Goal: Find specific page/section: Find specific page/section

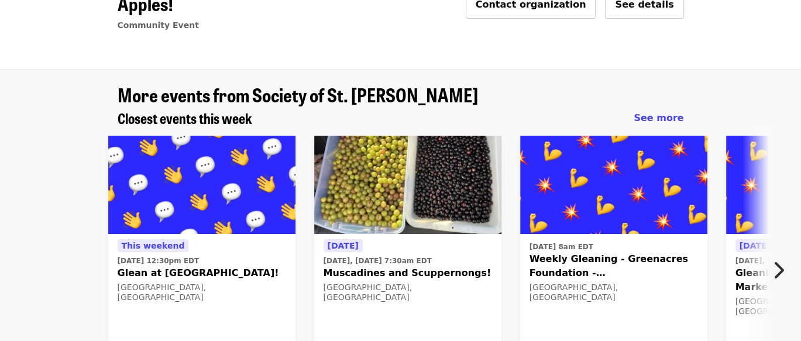
scroll to position [59, 0]
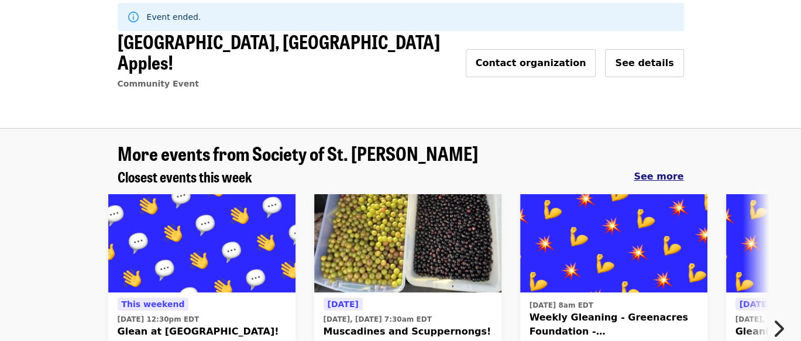
click at [665, 171] on span "See more" at bounding box center [659, 176] width 50 height 11
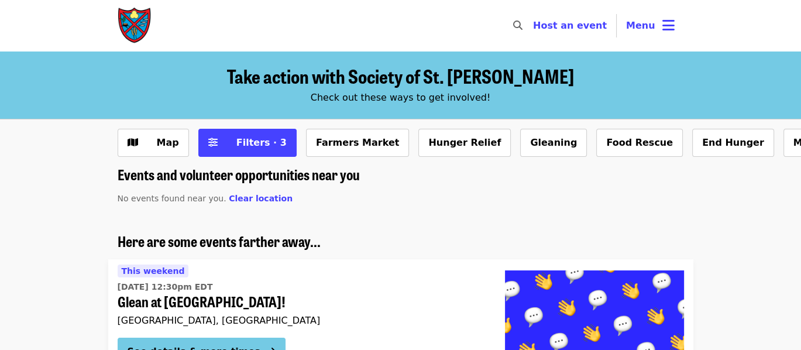
scroll to position [117, 0]
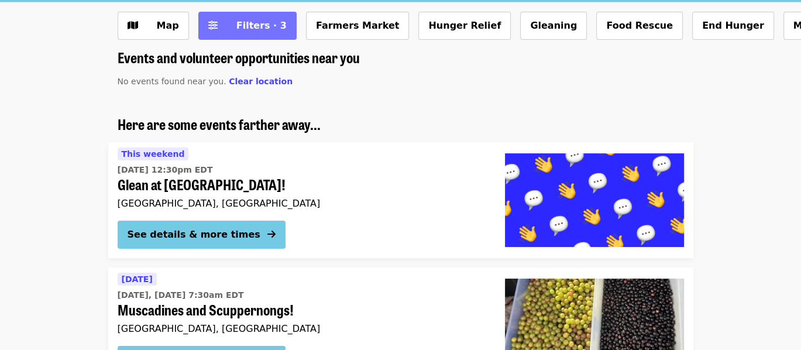
click at [253, 20] on span "Filters · 3" at bounding box center [261, 25] width 50 height 11
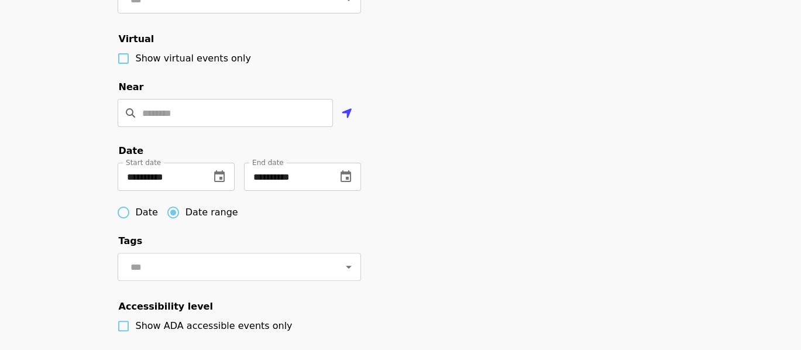
scroll to position [351, 0]
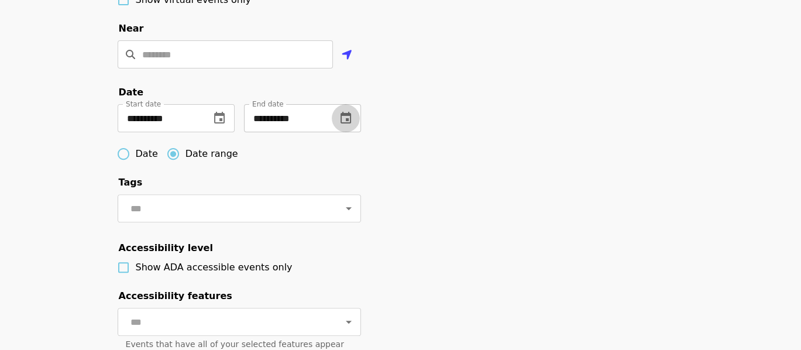
click at [349, 123] on icon "change date" at bounding box center [346, 118] width 11 height 12
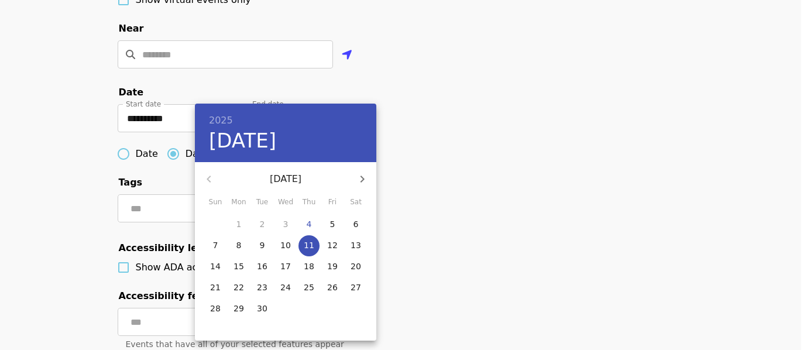
click at [361, 161] on div "2025 [DATE]" at bounding box center [285, 133] width 181 height 59
click at [363, 174] on icon "button" at bounding box center [362, 179] width 14 height 14
click at [360, 180] on icon "button" at bounding box center [362, 179] width 14 height 14
click at [210, 336] on button "30" at bounding box center [215, 329] width 21 height 21
type input "**********"
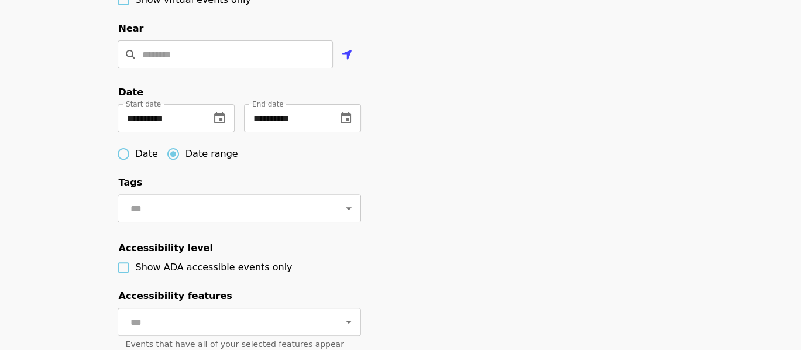
scroll to position [585, 0]
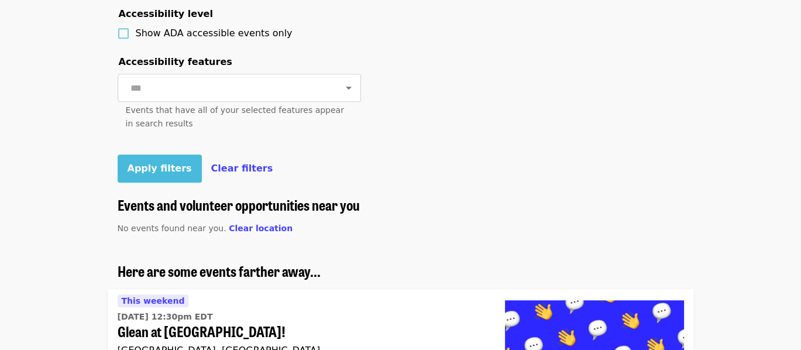
click at [161, 174] on span "Apply filters" at bounding box center [160, 168] width 64 height 11
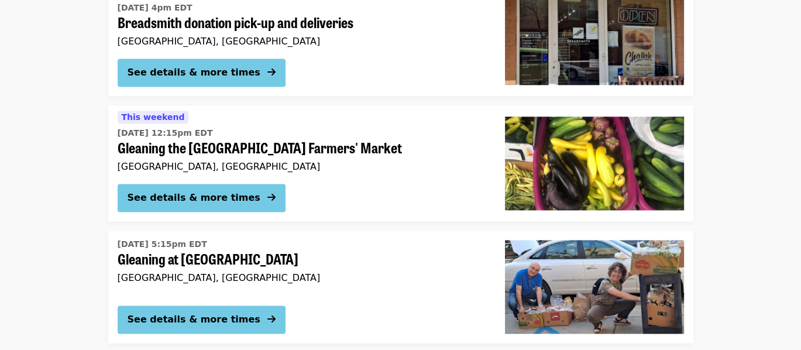
scroll to position [1600, 0]
